Goal: Task Accomplishment & Management: Use online tool/utility

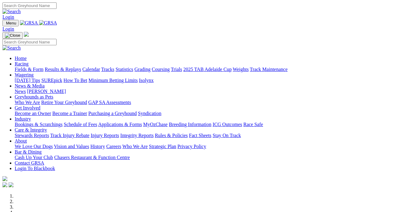
scroll to position [33, 0]
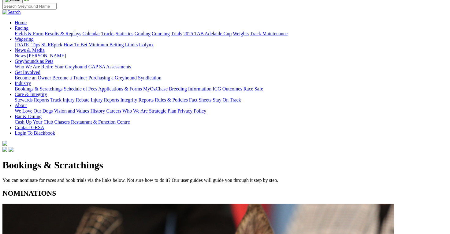
scroll to position [61, 0]
